Goal: Task Accomplishment & Management: Manage account settings

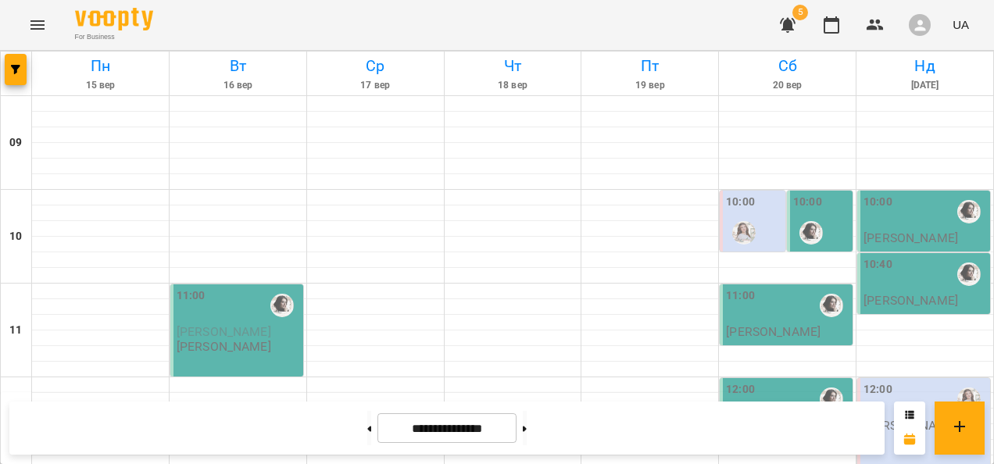
scroll to position [921, 0]
click at [367, 434] on button at bounding box center [369, 428] width 4 height 34
type input "**********"
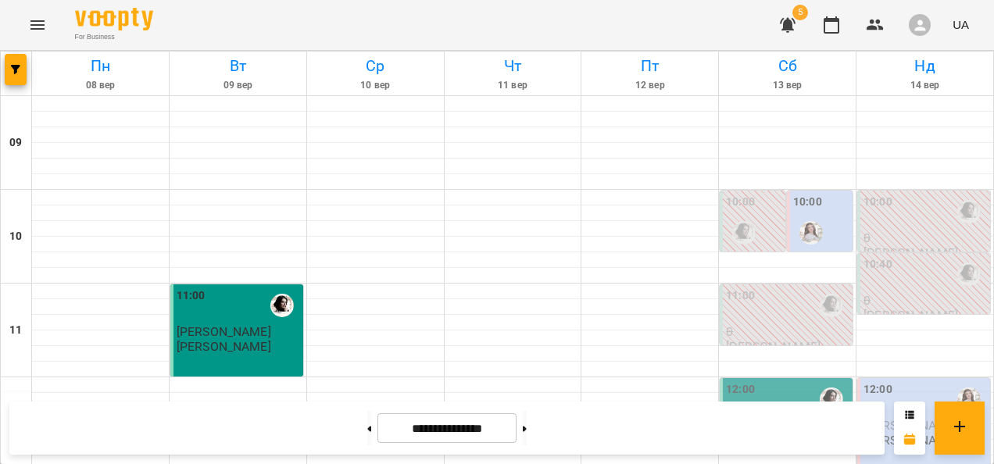
scroll to position [764, 0]
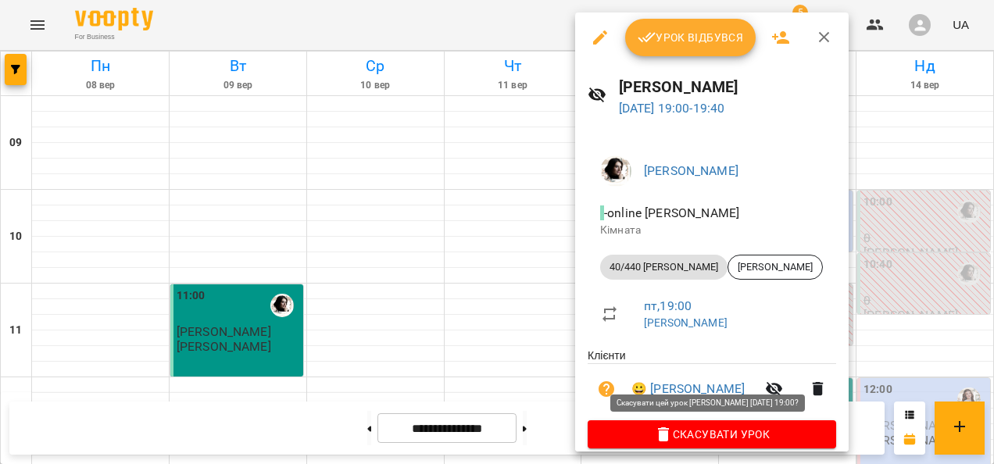
click at [643, 435] on span "Скасувати Урок" at bounding box center [711, 434] width 223 height 19
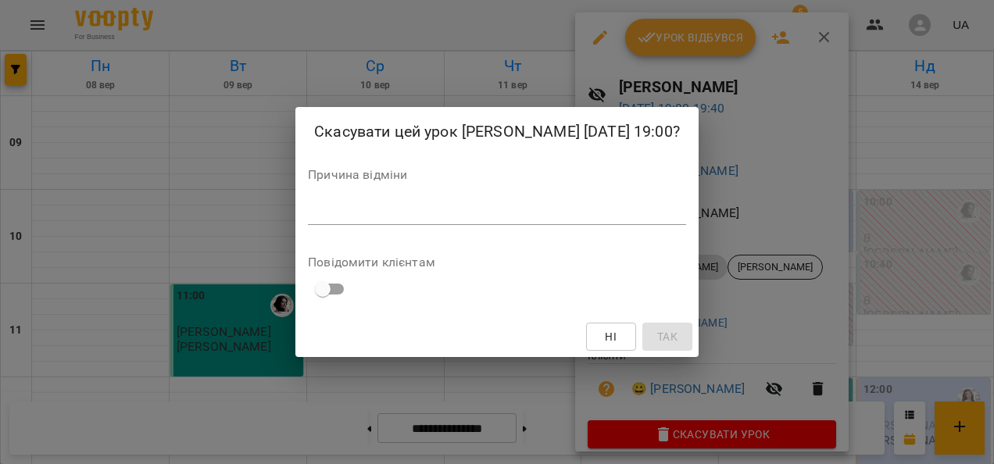
click at [390, 203] on div "*" at bounding box center [497, 212] width 378 height 25
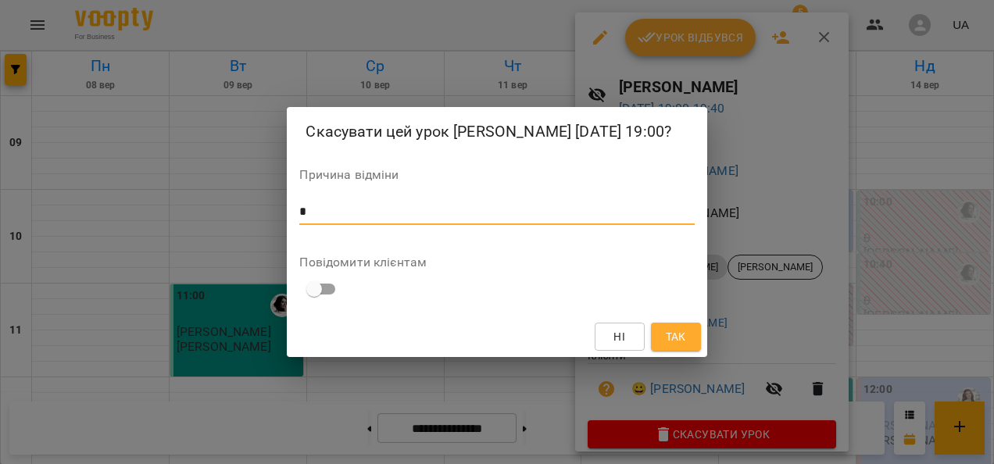
type textarea "*"
click at [666, 341] on span "Так" at bounding box center [676, 336] width 20 height 19
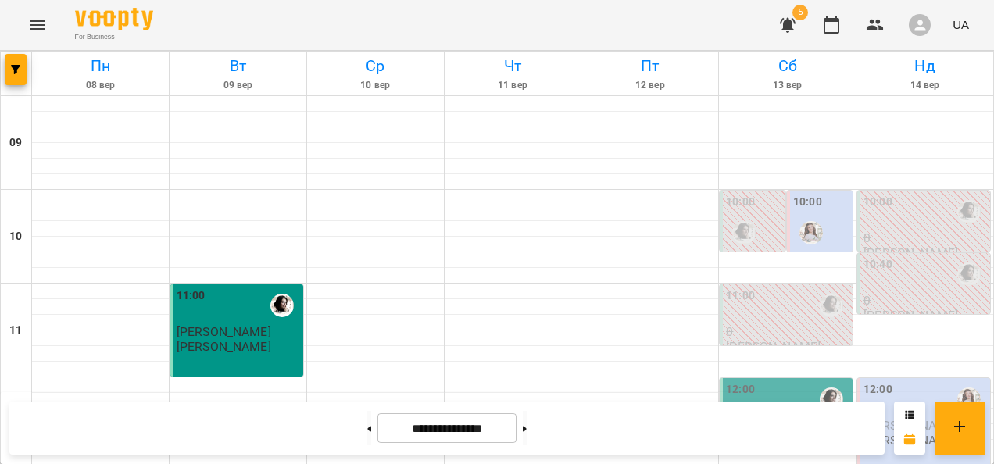
scroll to position [374, 0]
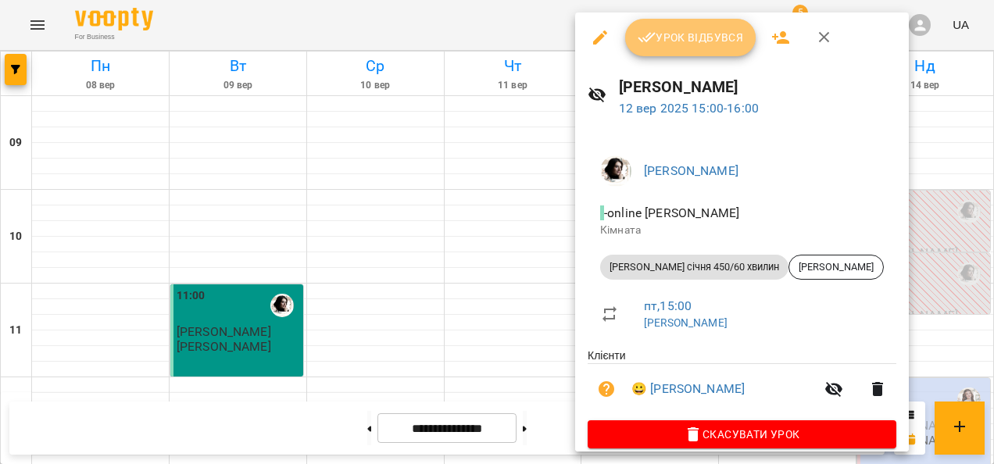
click at [687, 48] on button "Урок відбувся" at bounding box center [690, 38] width 131 height 38
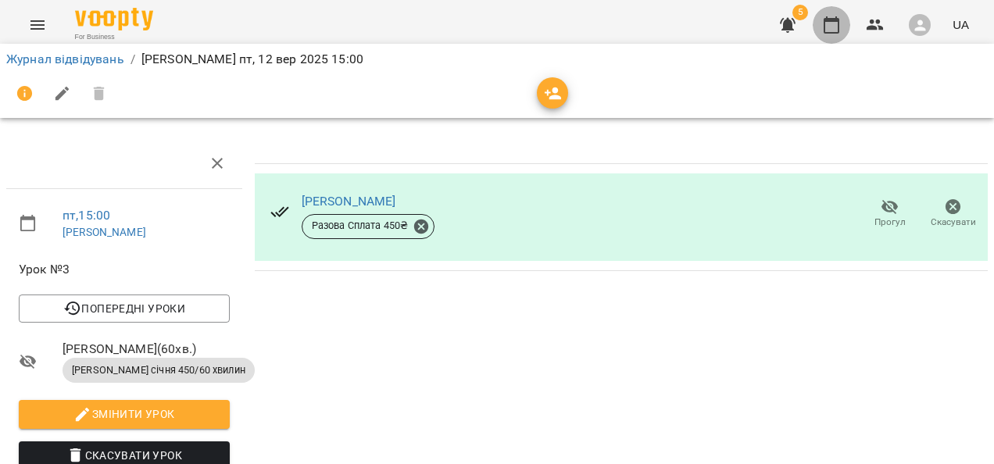
click at [829, 22] on icon "button" at bounding box center [831, 25] width 19 height 19
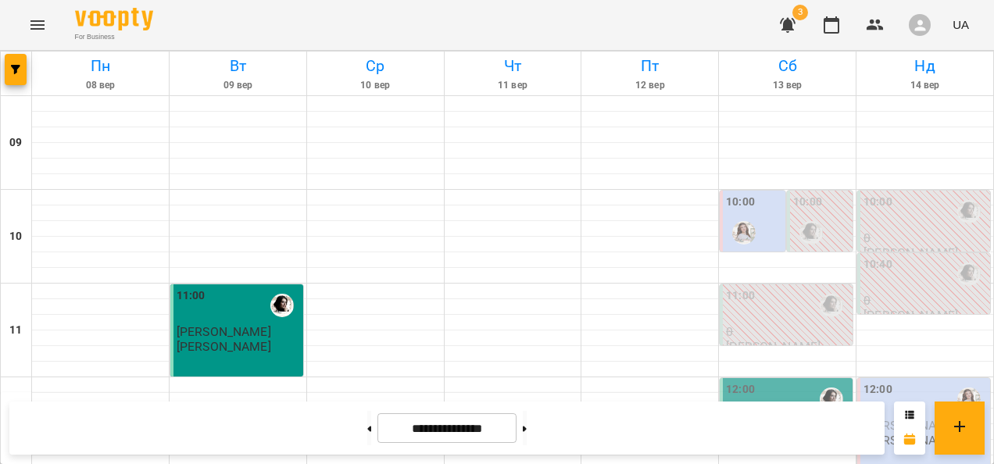
scroll to position [860, 0]
